Goal: Information Seeking & Learning: Learn about a topic

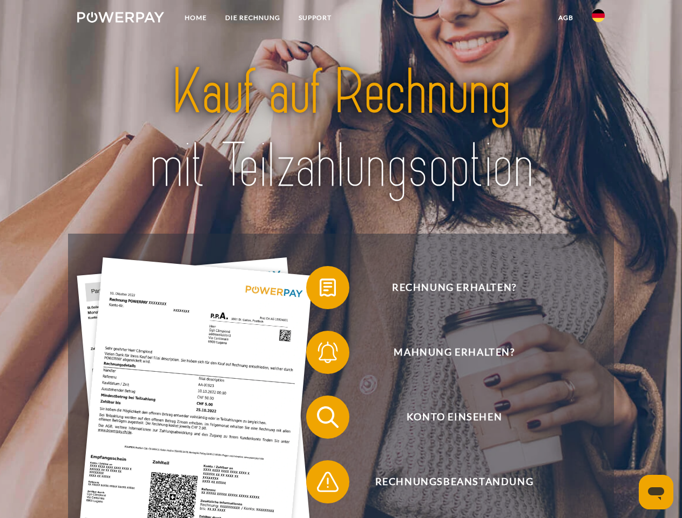
click at [120, 19] on img at bounding box center [120, 17] width 87 height 11
click at [598, 19] on img at bounding box center [597, 15] width 13 height 13
click at [565, 18] on link "agb" at bounding box center [565, 17] width 33 height 19
click at [319, 290] on span at bounding box center [311, 288] width 54 height 54
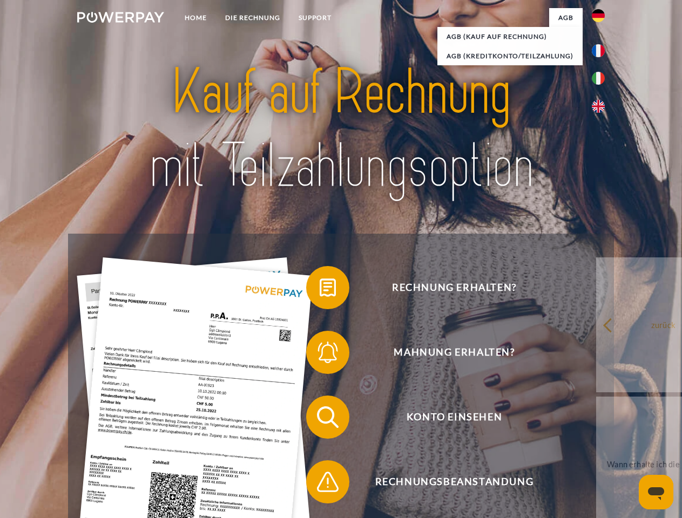
click at [319, 355] on span at bounding box center [311, 352] width 54 height 54
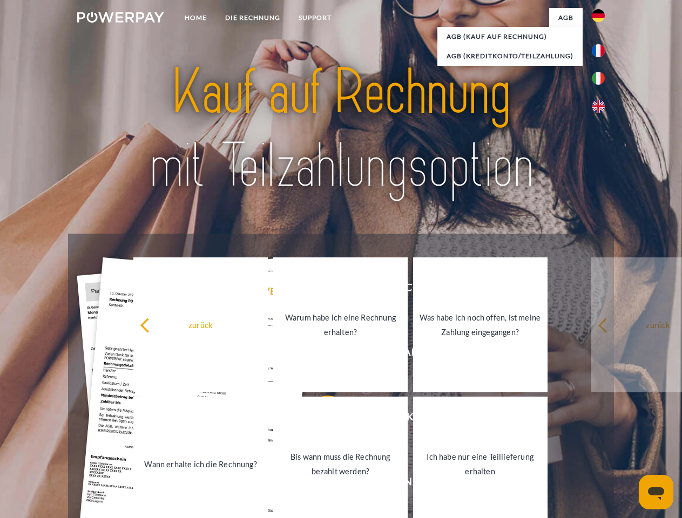
click at [319, 419] on link "Bis wann muss die Rechnung bezahlt werden?" at bounding box center [340, 464] width 134 height 135
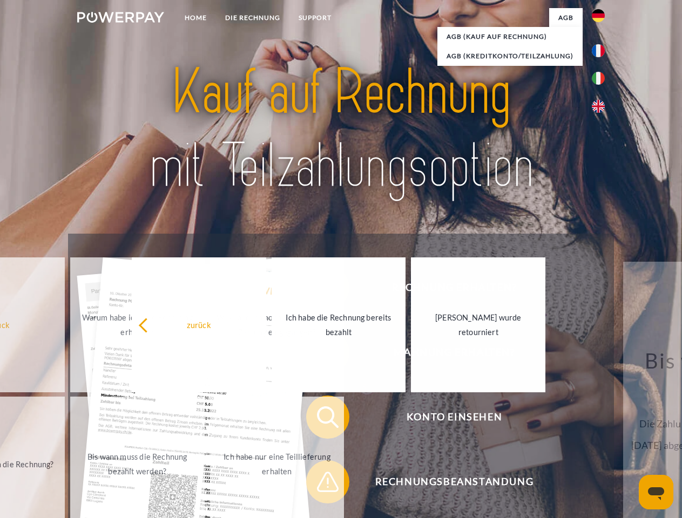
click at [319, 484] on span at bounding box center [311, 482] width 54 height 54
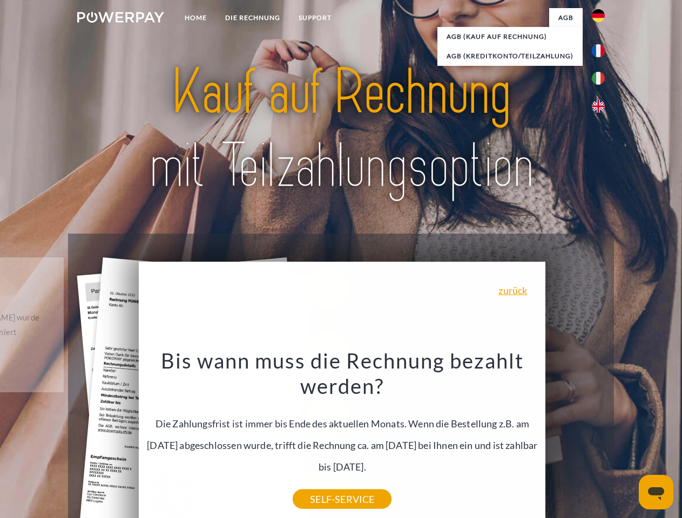
click at [656, 492] on icon "Messaging-Fenster öffnen" at bounding box center [656, 493] width 16 height 13
